Goal: Task Accomplishment & Management: Use online tool/utility

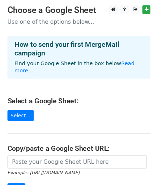
scroll to position [36, 0]
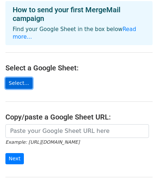
click at [18, 78] on link "Select..." at bounding box center [18, 83] width 27 height 11
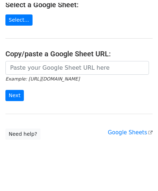
scroll to position [97, 0]
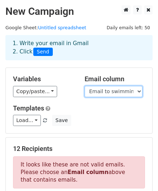
click at [139, 90] on select "Email to swimming pool contractors Last name Email Company" at bounding box center [113, 91] width 58 height 11
select select "Email"
click at [84, 86] on select "Email to swimming pool contractors Last name Email Company" at bounding box center [113, 91] width 58 height 11
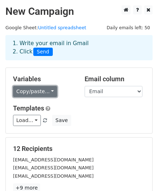
click at [47, 89] on link "Copy/paste..." at bounding box center [35, 91] width 44 height 11
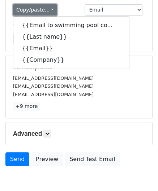
scroll to position [36, 0]
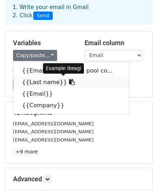
click at [35, 81] on link "{{Last name}}" at bounding box center [70, 82] width 115 height 12
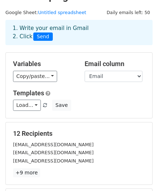
scroll to position [0, 0]
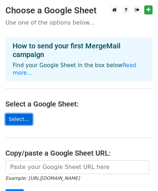
click at [14, 114] on link "Select..." at bounding box center [18, 119] width 27 height 11
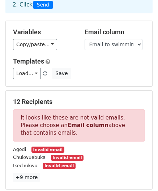
scroll to position [36, 0]
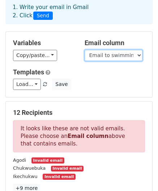
click at [139, 54] on select "Email to swimming pool contractors Last name Email Company" at bounding box center [113, 55] width 58 height 11
select select "Email"
click at [84, 50] on select "Email to swimming pool contractors Last name Email Company" at bounding box center [113, 55] width 58 height 11
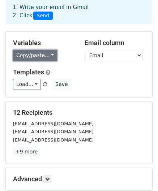
click at [47, 53] on link "Copy/paste..." at bounding box center [35, 55] width 44 height 11
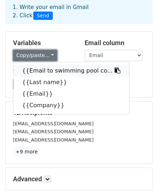
scroll to position [0, 0]
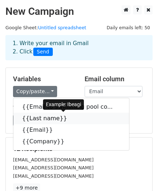
drag, startPoint x: 39, startPoint y: 116, endPoint x: 38, endPoint y: 112, distance: 3.6
click at [38, 116] on link "{{Last name}}" at bounding box center [70, 118] width 115 height 12
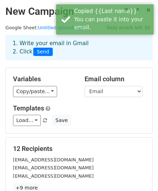
scroll to position [36, 0]
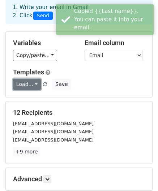
click at [33, 83] on link "Load..." at bounding box center [27, 84] width 28 height 11
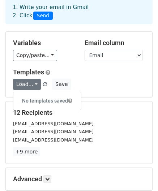
click at [76, 70] on h5 "Templates" at bounding box center [79, 72] width 132 height 8
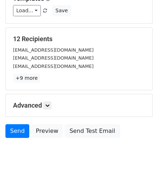
scroll to position [116, 0]
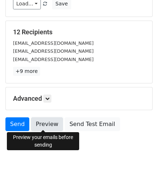
click at [49, 123] on link "Preview" at bounding box center [47, 124] width 32 height 14
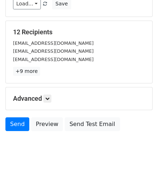
click at [64, 153] on body "New Campaign Daily emails left: 50 Google Sheet: Untitled spreadsheet 1. Write …" at bounding box center [79, 26] width 158 height 274
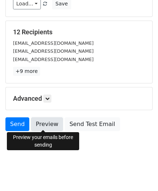
click at [44, 122] on link "Preview" at bounding box center [47, 124] width 32 height 14
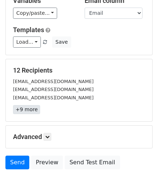
scroll to position [8, 0]
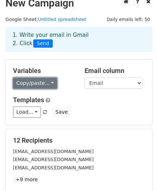
click at [47, 80] on link "Copy/paste..." at bounding box center [35, 83] width 44 height 11
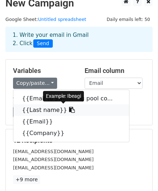
click at [46, 111] on link "{{Last name}}" at bounding box center [70, 110] width 115 height 12
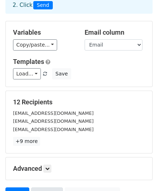
scroll to position [116, 0]
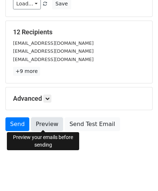
click at [44, 118] on link "Preview" at bounding box center [47, 124] width 32 height 14
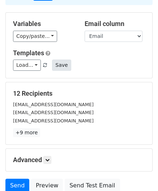
scroll to position [8, 0]
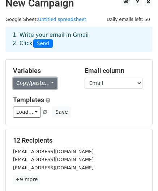
click at [49, 82] on link "Copy/paste..." at bounding box center [35, 83] width 44 height 11
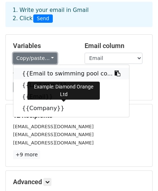
scroll to position [44, 0]
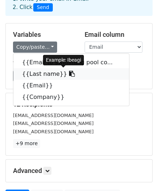
click at [69, 72] on icon at bounding box center [72, 74] width 6 height 6
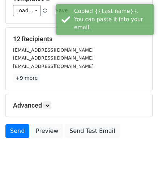
scroll to position [116, 0]
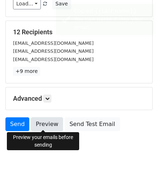
click at [38, 122] on link "Preview" at bounding box center [47, 124] width 32 height 14
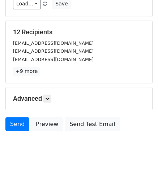
click at [33, 39] on div "agodii@yahoo.com" at bounding box center [79, 43] width 142 height 8
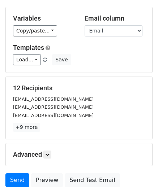
scroll to position [44, 0]
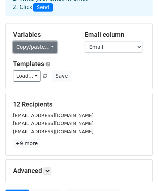
click at [49, 43] on link "Copy/paste..." at bounding box center [35, 46] width 44 height 11
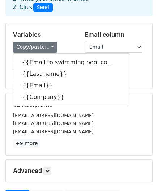
click at [80, 136] on div "12 Recipients agodii@yahoo.com citadelventures247@gmail.com ikerevcon@gmail.com…" at bounding box center [79, 124] width 132 height 48
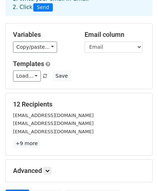
drag, startPoint x: 112, startPoint y: 116, endPoint x: 112, endPoint y: 109, distance: 7.2
click at [112, 116] on div "agodii@yahoo.com" at bounding box center [79, 115] width 142 height 8
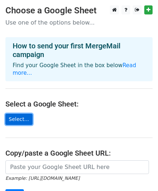
click at [19, 114] on link "Select..." at bounding box center [18, 119] width 27 height 11
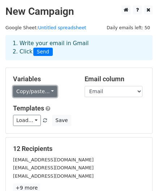
click at [49, 90] on link "Copy/paste..." at bounding box center [35, 91] width 44 height 11
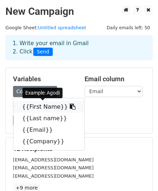
click at [44, 106] on link "{{First Name}}" at bounding box center [48, 107] width 71 height 12
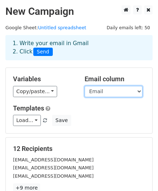
click at [138, 90] on select "First Name Last name Email Company" at bounding box center [113, 91] width 58 height 11
click at [84, 86] on select "First Name Last name Email Company" at bounding box center [113, 91] width 58 height 11
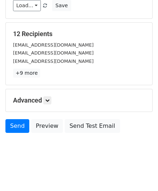
scroll to position [116, 0]
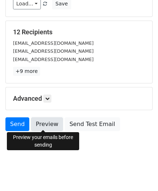
click at [43, 120] on link "Preview" at bounding box center [47, 124] width 32 height 14
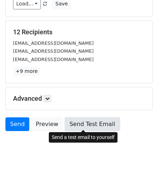
click at [81, 121] on link "Send Test Email" at bounding box center [92, 124] width 55 height 14
click at [74, 123] on link "Send Test Email" at bounding box center [92, 124] width 55 height 14
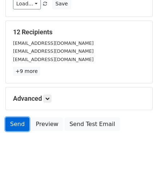
click at [15, 121] on link "Send" at bounding box center [17, 124] width 24 height 14
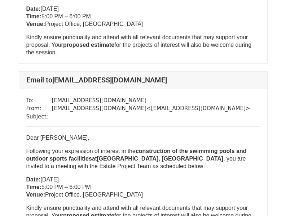
scroll to position [361, 0]
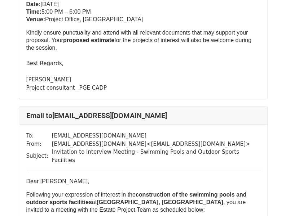
scroll to position [685, 0]
